Goal: Information Seeking & Learning: Learn about a topic

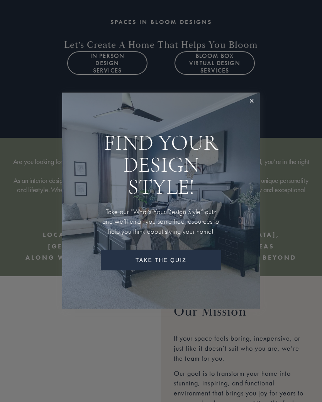
scroll to position [133, 0]
click at [252, 105] on link "Close" at bounding box center [251, 101] width 14 height 14
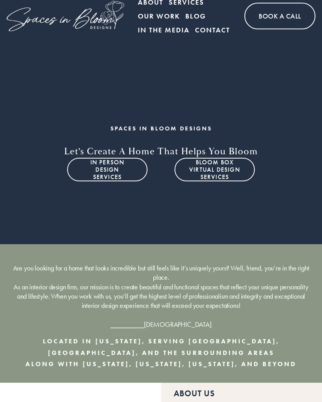
scroll to position [0, 0]
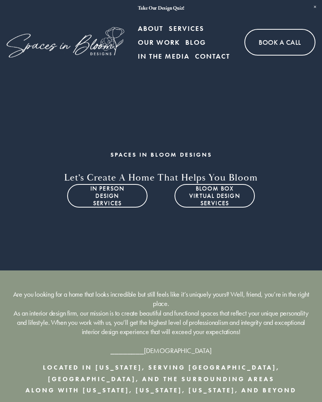
click at [0, 0] on div at bounding box center [0, 0] width 0 height 0
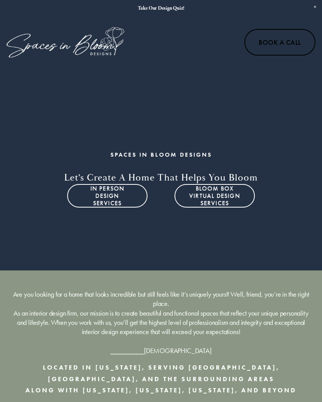
click at [188, 163] on link "Folder: Services" at bounding box center [161, 163] width 90 height 19
click at [174, 212] on span "Back" at bounding box center [172, 211] width 40 height 19
click at [160, 245] on link "Blog" at bounding box center [160, 241] width 37 height 19
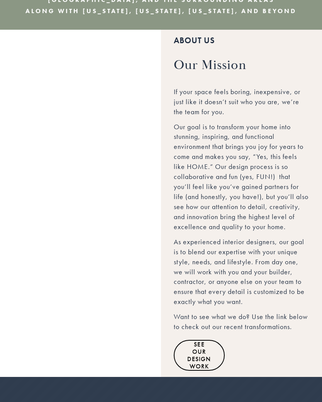
scroll to position [372, 0]
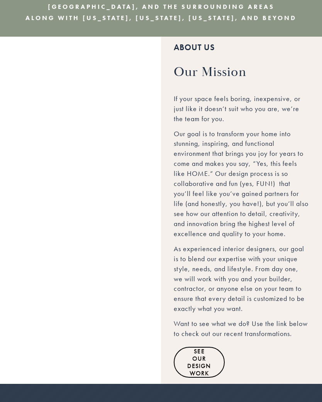
click at [170, 134] on link "About" at bounding box center [161, 125] width 51 height 19
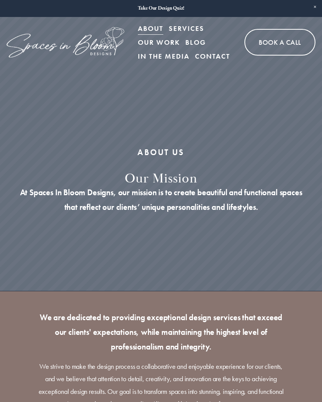
click at [0, 0] on div at bounding box center [0, 0] width 0 height 0
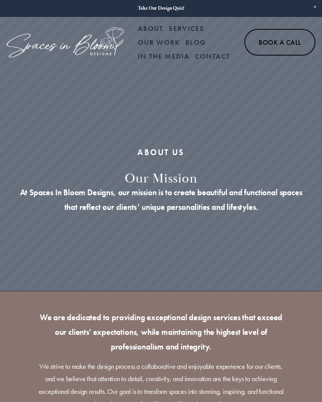
click at [170, 243] on link "Blog" at bounding box center [160, 241] width 37 height 19
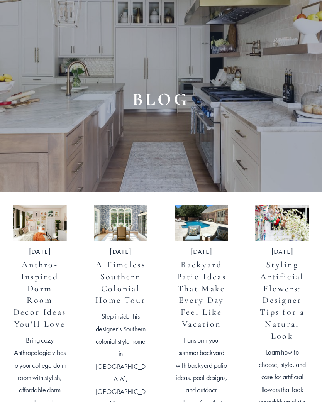
scroll to position [75, 0]
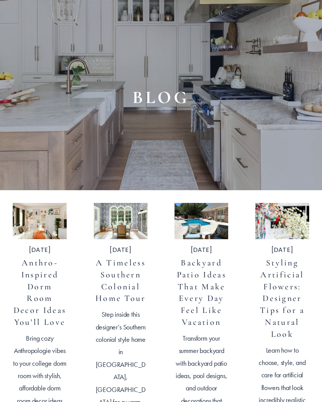
click at [51, 302] on link "Anthro-Inspired Dorm Room Decor Ideas You’ll Love" at bounding box center [40, 292] width 52 height 69
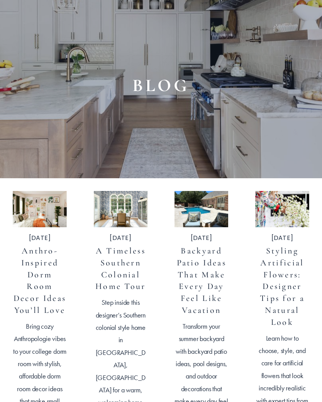
click at [125, 270] on link "A Timeless Southern Colonial Home Tour" at bounding box center [120, 269] width 51 height 46
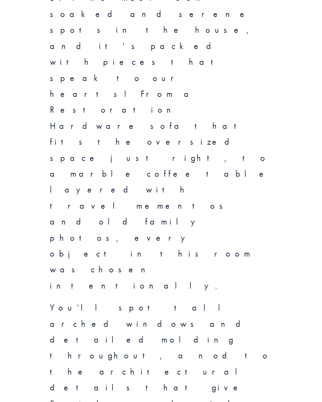
scroll to position [3804, 0]
